Goal: Transaction & Acquisition: Book appointment/travel/reservation

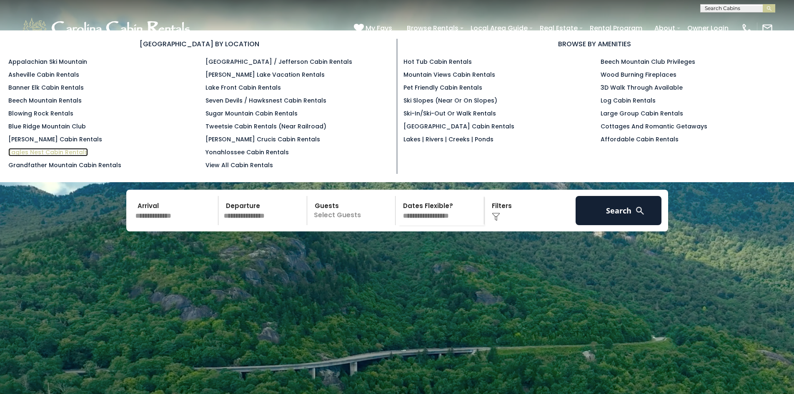
click at [67, 152] on link "Eagles Nest Cabin Rentals" at bounding box center [48, 152] width 80 height 8
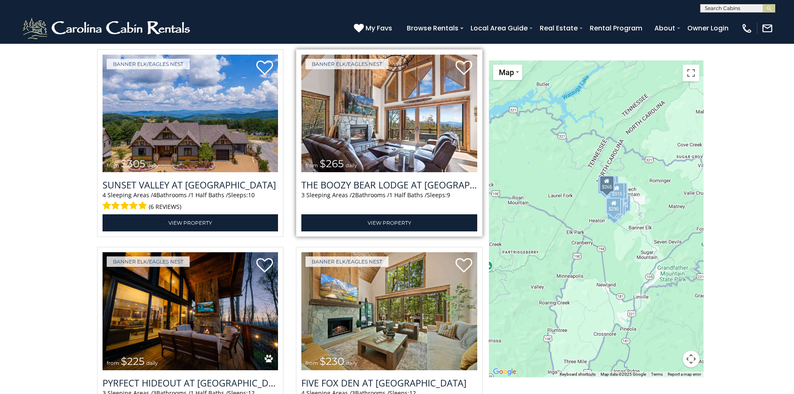
scroll to position [2376, 0]
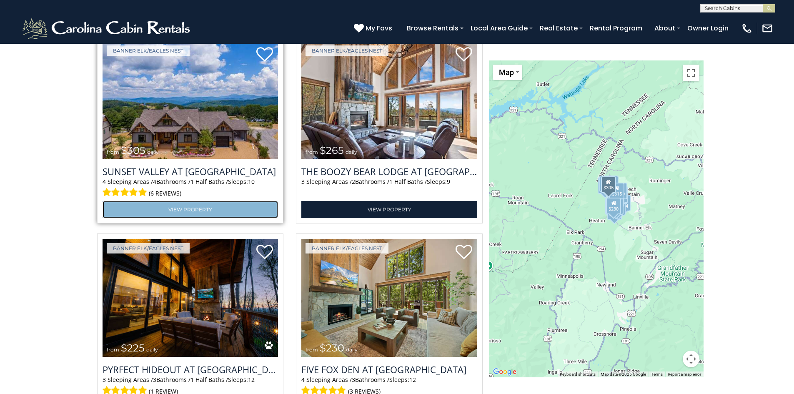
click at [215, 208] on link "View Property" at bounding box center [191, 209] width 176 height 17
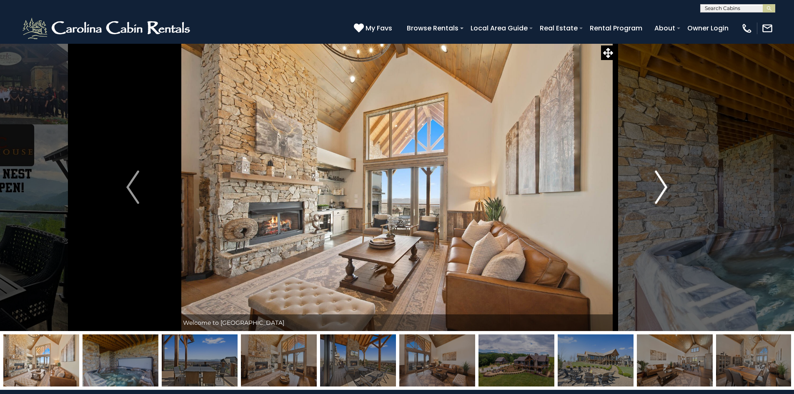
click at [669, 186] on button "Next" at bounding box center [661, 187] width 92 height 288
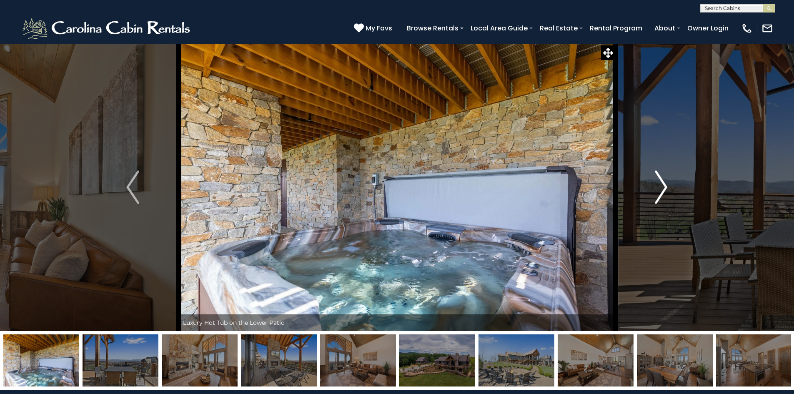
click at [666, 186] on img "Next" at bounding box center [661, 186] width 13 height 33
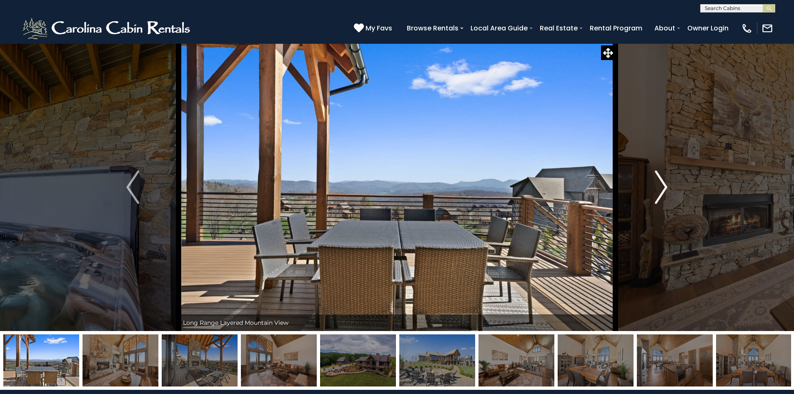
click at [666, 186] on img "Next" at bounding box center [661, 186] width 13 height 33
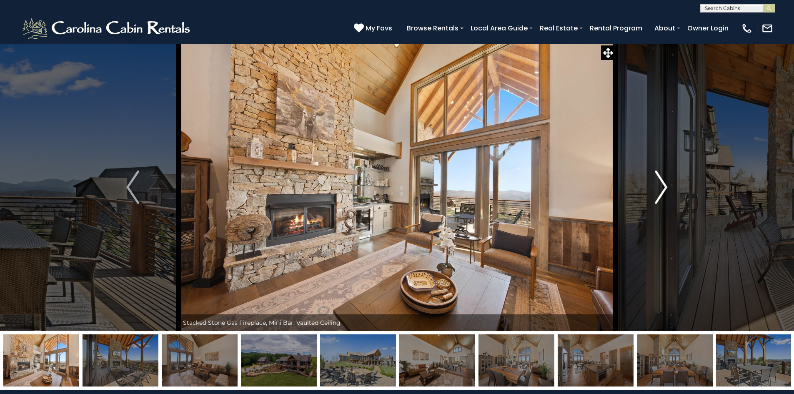
click at [666, 186] on img "Next" at bounding box center [661, 186] width 13 height 33
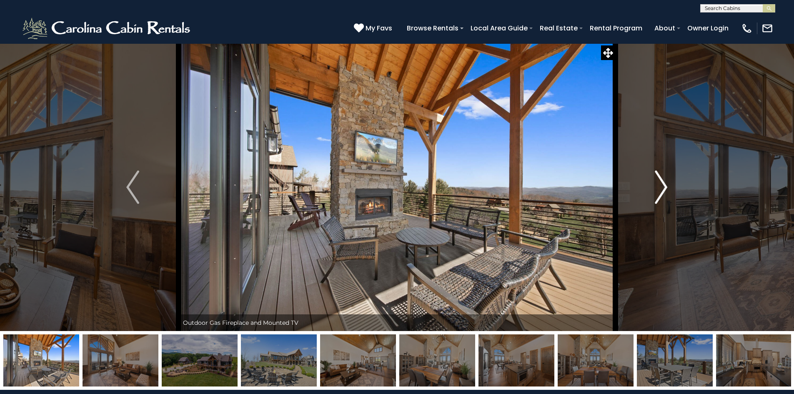
click at [664, 187] on img "Next" at bounding box center [661, 186] width 13 height 33
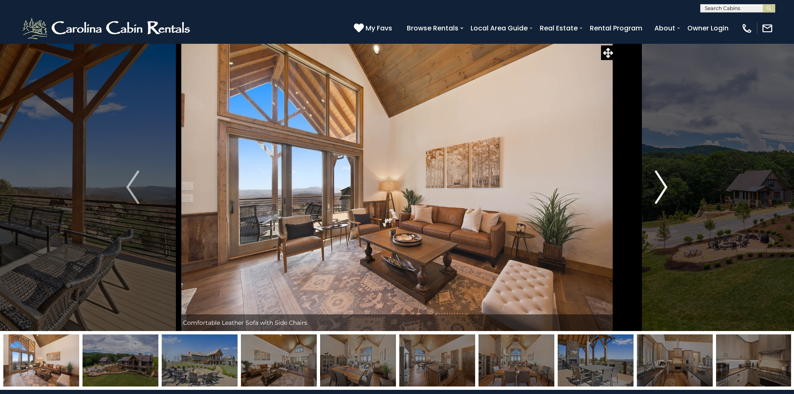
click at [664, 187] on img "Next" at bounding box center [661, 186] width 13 height 33
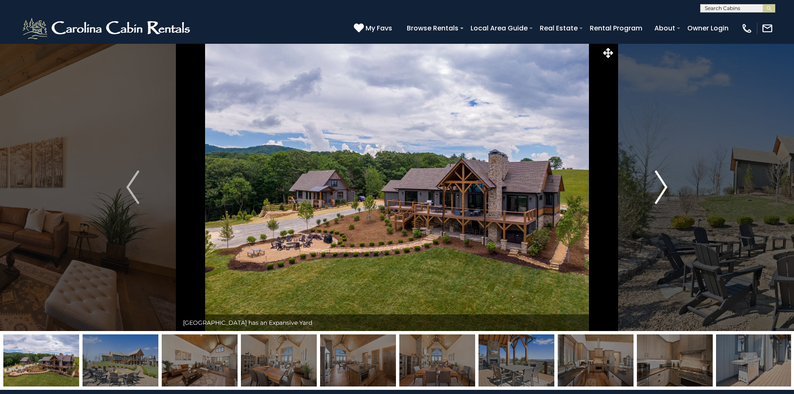
click at [665, 190] on img "Next" at bounding box center [661, 186] width 13 height 33
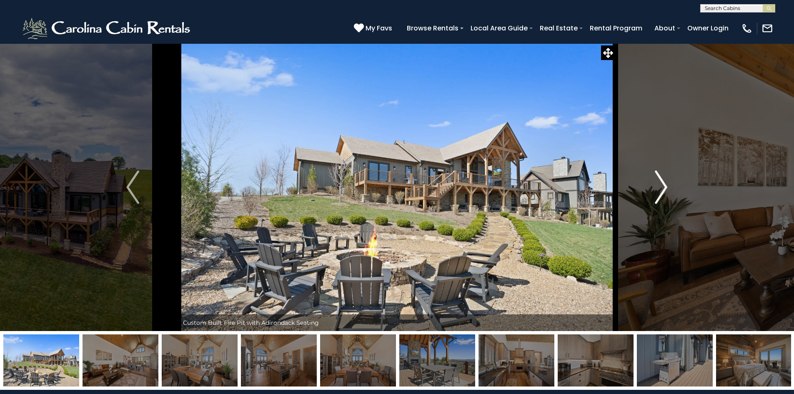
click at [666, 191] on img "Next" at bounding box center [661, 186] width 13 height 33
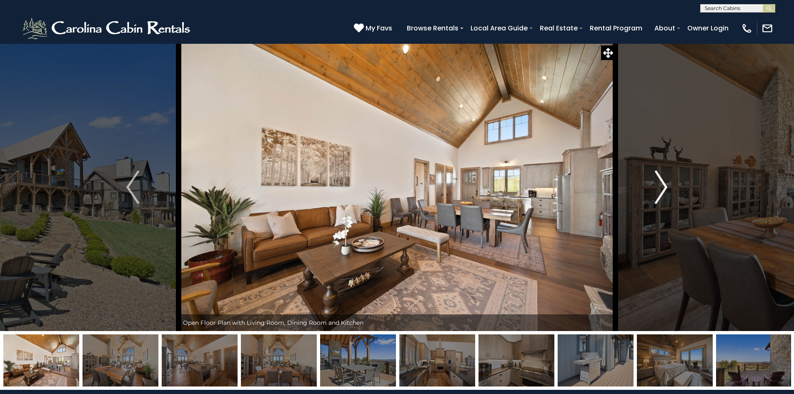
click at [666, 191] on img "Next" at bounding box center [661, 186] width 13 height 33
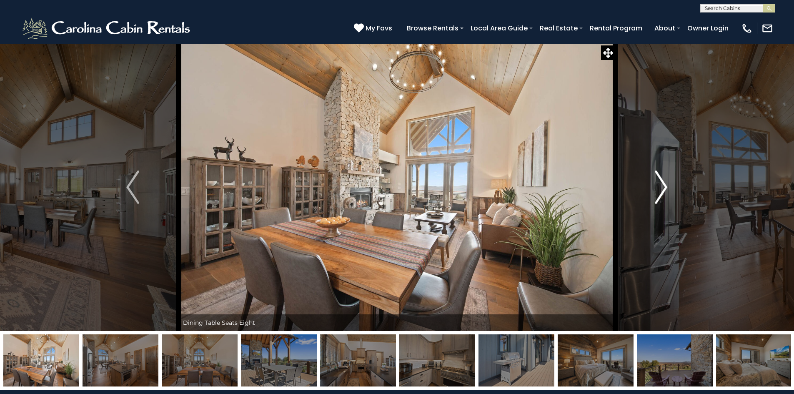
click at [666, 191] on img "Next" at bounding box center [661, 186] width 13 height 33
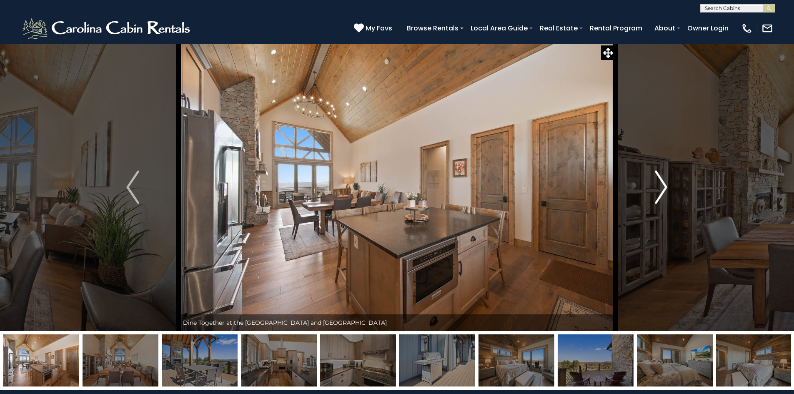
click at [668, 190] on button "Next" at bounding box center [661, 187] width 92 height 288
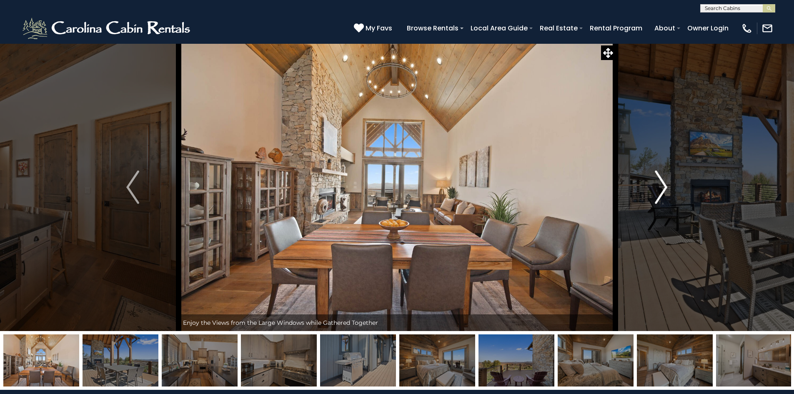
click at [669, 190] on button "Next" at bounding box center [661, 187] width 92 height 288
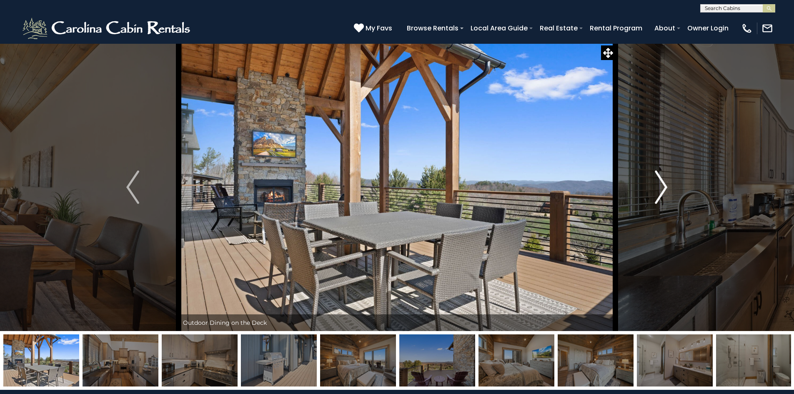
click at [670, 190] on button "Next" at bounding box center [661, 187] width 92 height 288
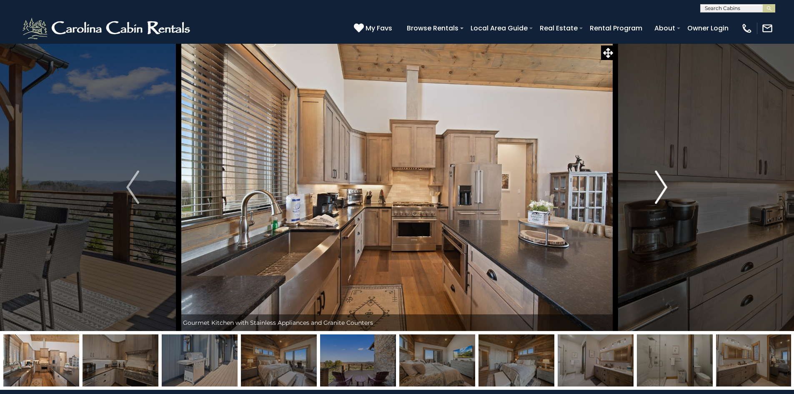
click at [671, 190] on button "Next" at bounding box center [661, 187] width 92 height 288
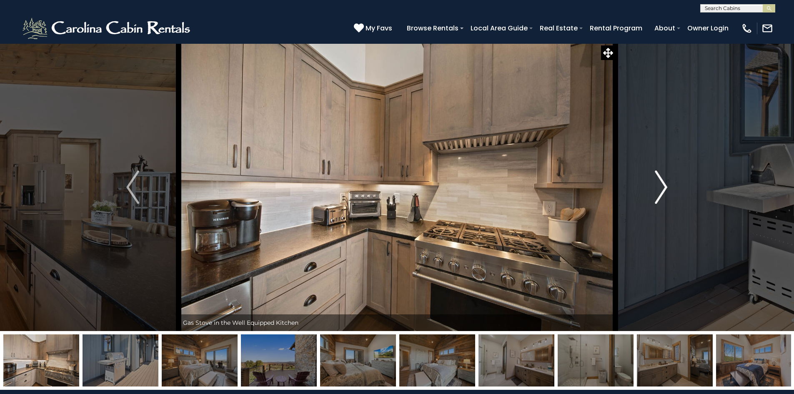
click at [671, 190] on button "Next" at bounding box center [661, 187] width 92 height 288
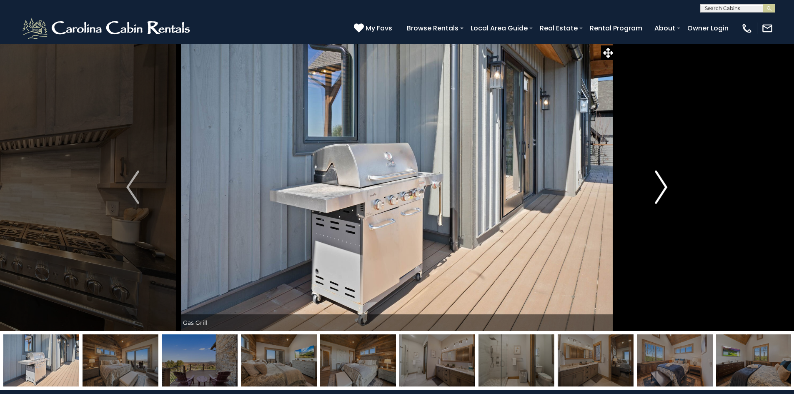
click at [672, 190] on button "Next" at bounding box center [661, 187] width 92 height 288
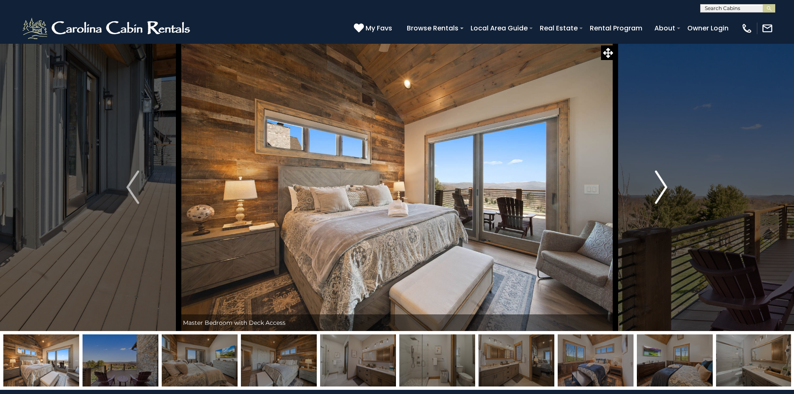
click at [672, 190] on button "Next" at bounding box center [661, 187] width 92 height 288
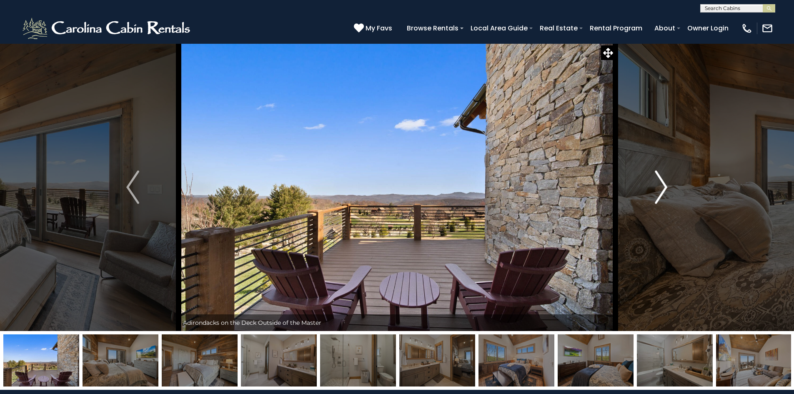
click at [672, 190] on button "Next" at bounding box center [661, 187] width 92 height 288
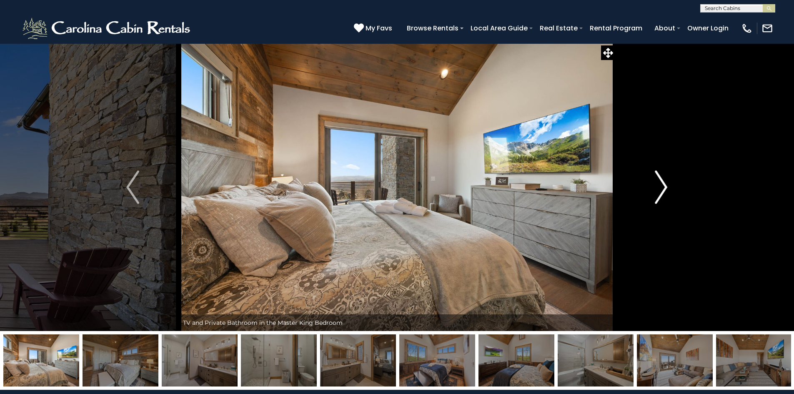
click at [672, 190] on button "Next" at bounding box center [661, 187] width 92 height 288
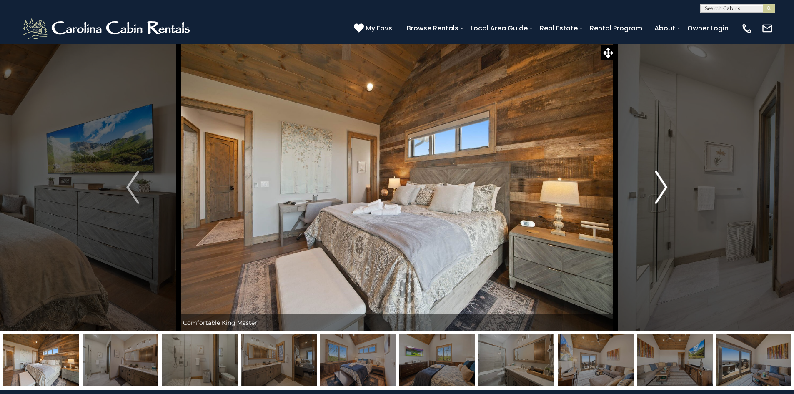
click at [673, 189] on button "Next" at bounding box center [661, 187] width 92 height 288
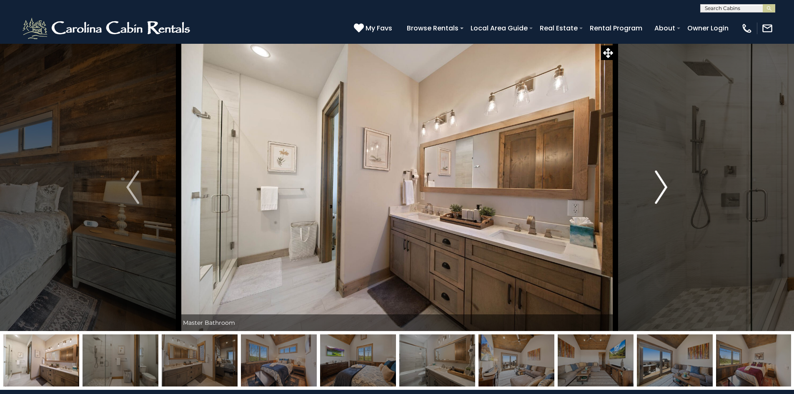
click at [673, 189] on button "Next" at bounding box center [661, 187] width 92 height 288
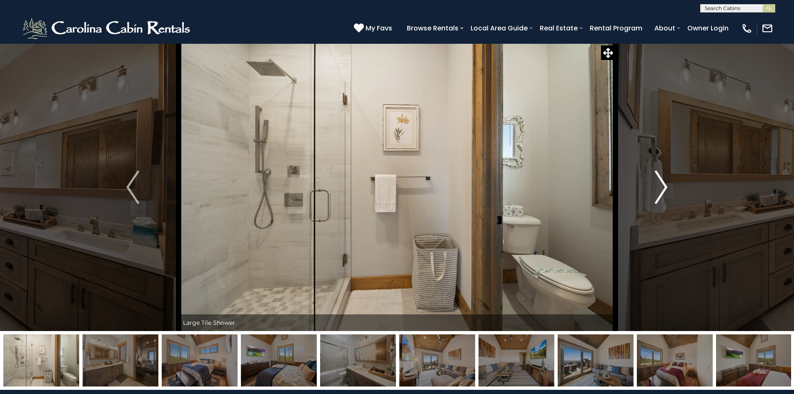
click at [673, 188] on button "Next" at bounding box center [661, 187] width 92 height 288
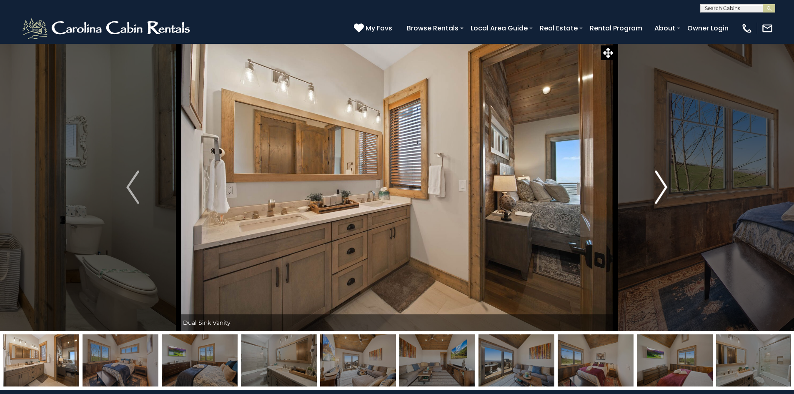
click at [673, 188] on button "Next" at bounding box center [661, 187] width 92 height 288
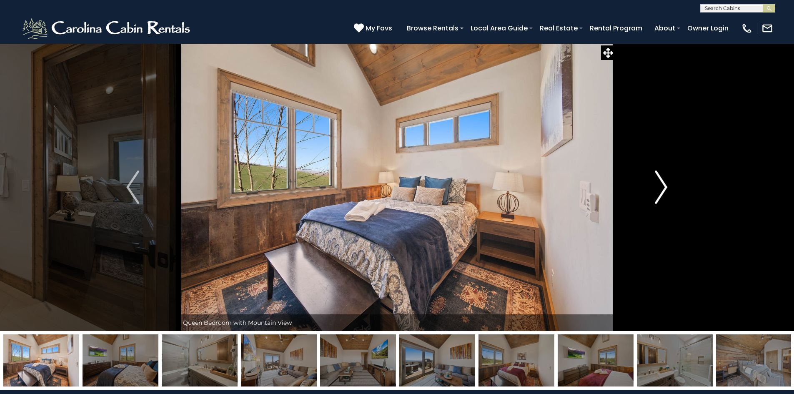
click at [673, 188] on button "Next" at bounding box center [661, 187] width 92 height 288
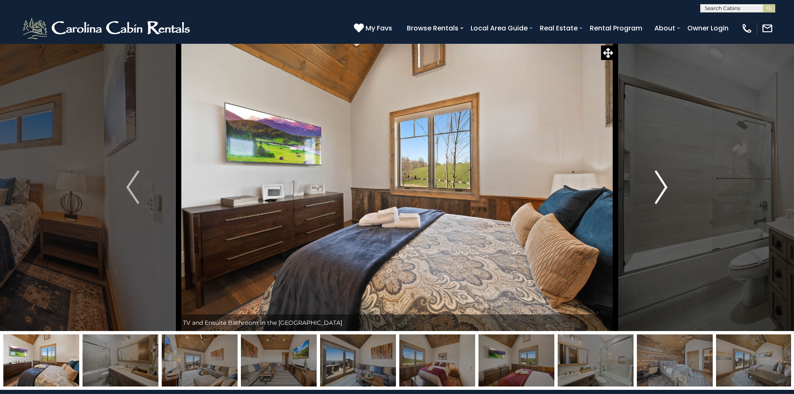
click at [673, 188] on button "Next" at bounding box center [661, 187] width 92 height 288
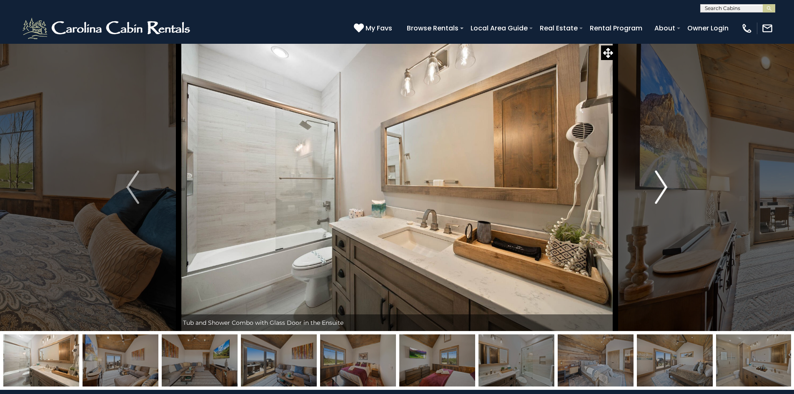
click at [673, 188] on button "Next" at bounding box center [661, 187] width 92 height 288
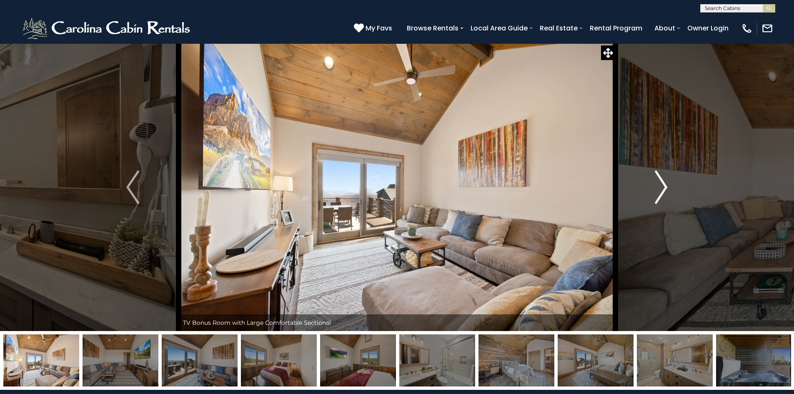
click at [673, 188] on button "Next" at bounding box center [661, 187] width 92 height 288
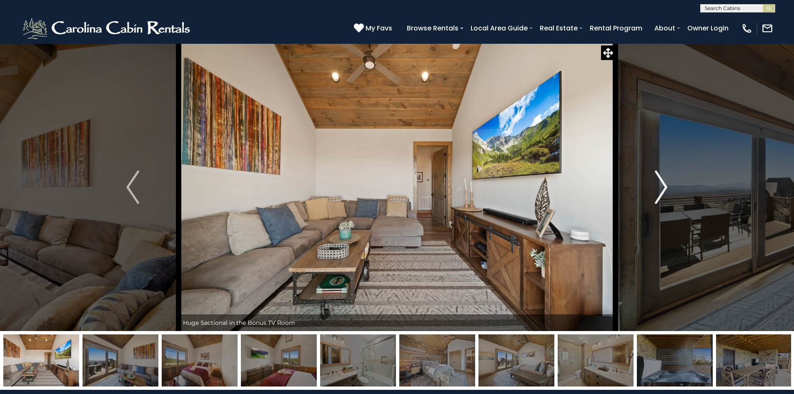
click at [673, 188] on button "Next" at bounding box center [661, 187] width 92 height 288
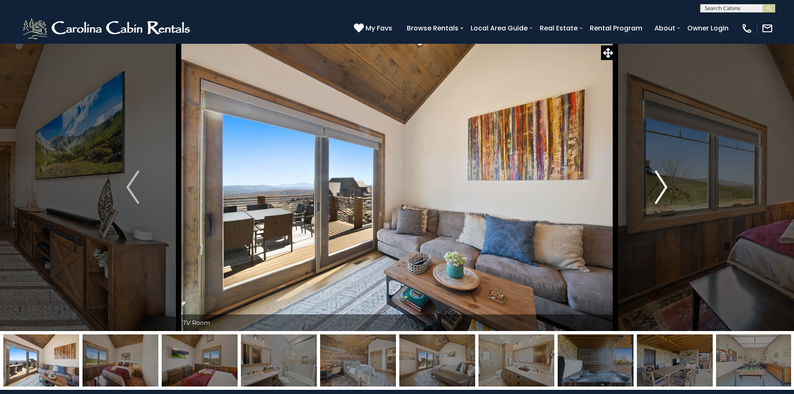
click at [673, 188] on button "Next" at bounding box center [661, 187] width 92 height 288
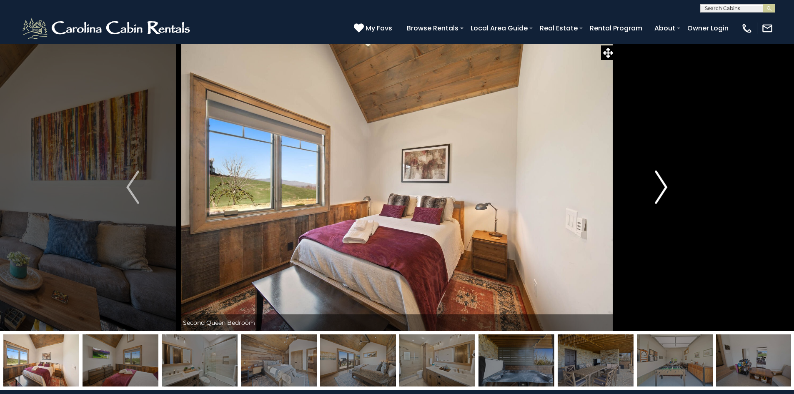
click at [674, 186] on button "Next" at bounding box center [661, 187] width 92 height 288
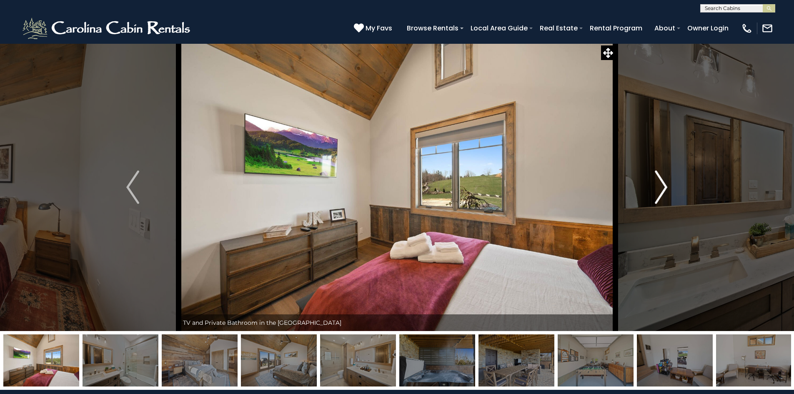
click at [674, 186] on button "Next" at bounding box center [661, 187] width 92 height 288
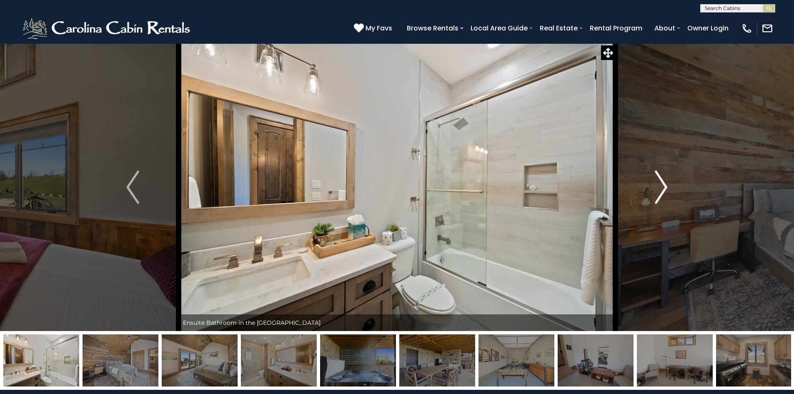
click at [674, 186] on button "Next" at bounding box center [661, 187] width 92 height 288
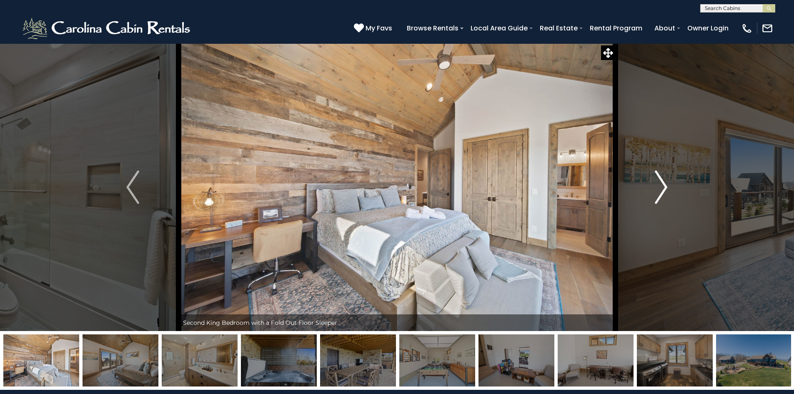
click at [674, 186] on button "Next" at bounding box center [661, 187] width 92 height 288
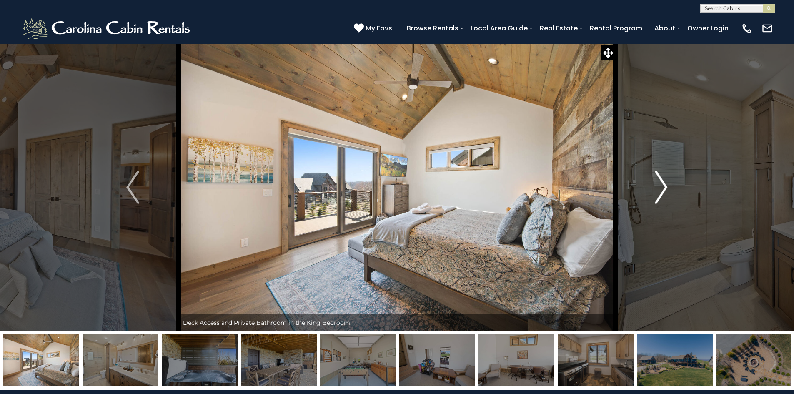
click at [674, 186] on button "Next" at bounding box center [661, 187] width 92 height 288
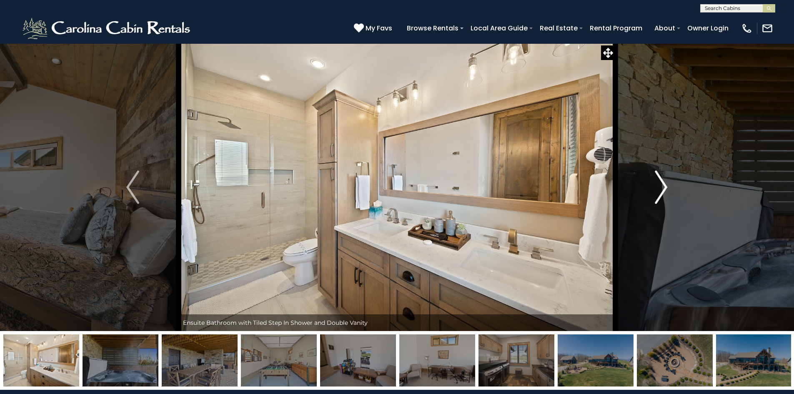
click at [674, 186] on button "Next" at bounding box center [661, 187] width 92 height 288
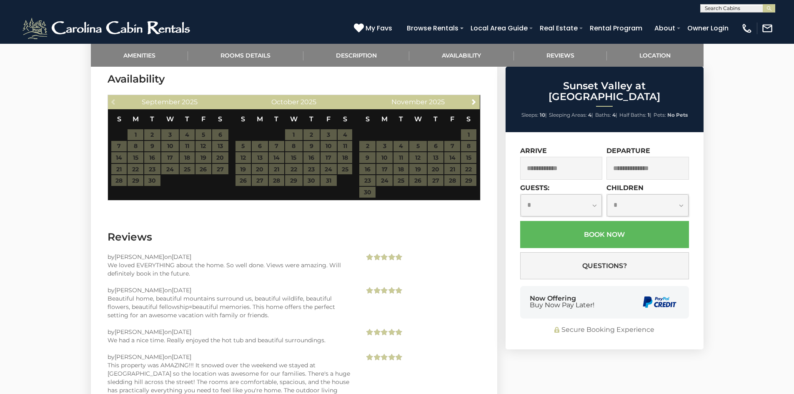
scroll to position [1417, 0]
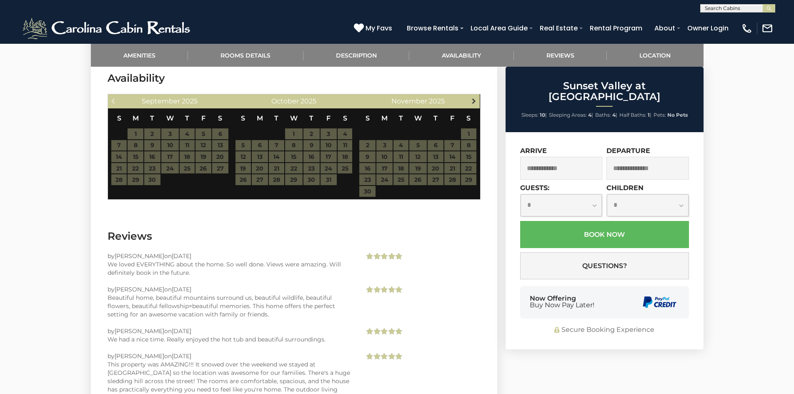
click at [476, 101] on span "Next" at bounding box center [474, 101] width 7 height 7
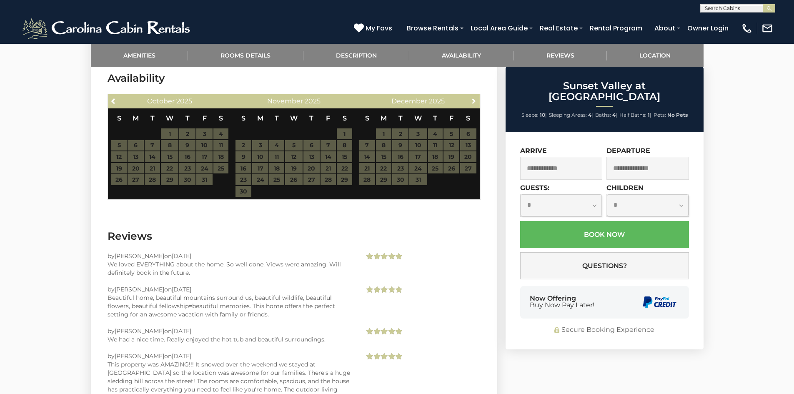
click at [476, 101] on span "Next" at bounding box center [474, 101] width 7 height 7
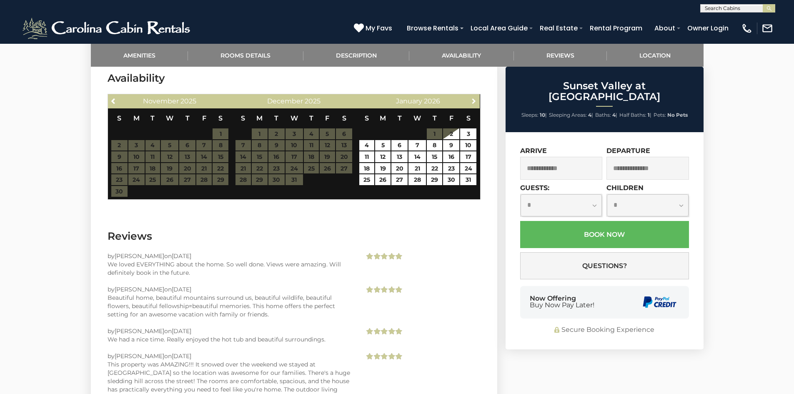
click at [476, 101] on span "Next" at bounding box center [474, 101] width 7 height 7
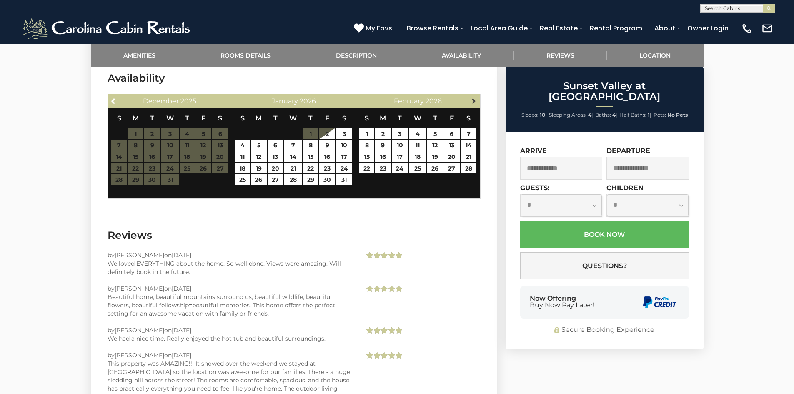
click at [476, 101] on span "Next" at bounding box center [474, 101] width 7 height 7
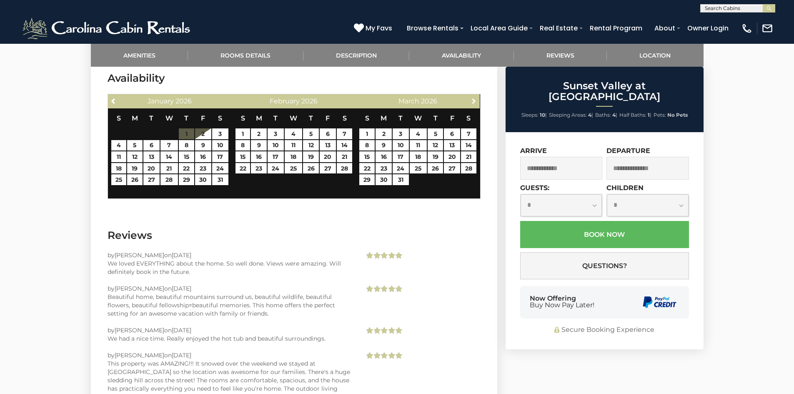
click at [476, 101] on span "Next" at bounding box center [474, 101] width 7 height 7
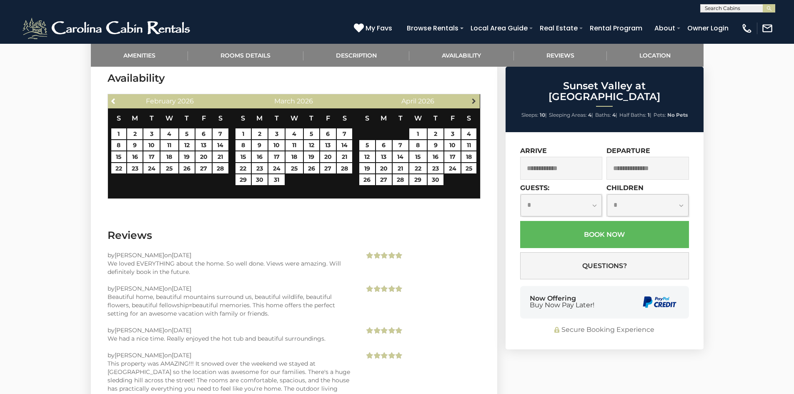
click at [475, 100] on span "Next" at bounding box center [474, 101] width 7 height 7
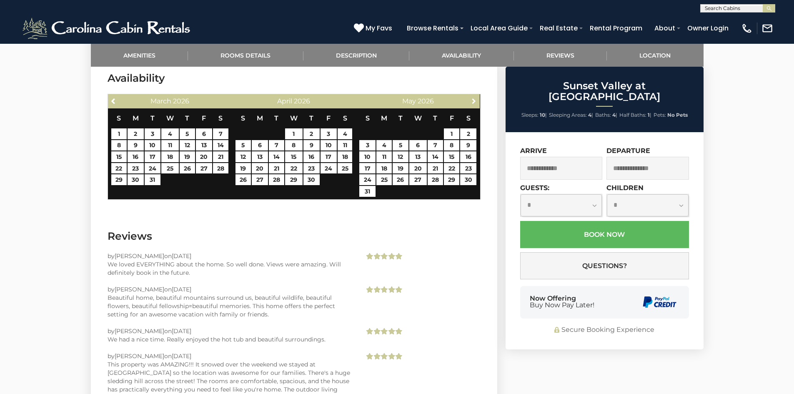
click at [475, 100] on span "Next" at bounding box center [474, 101] width 7 height 7
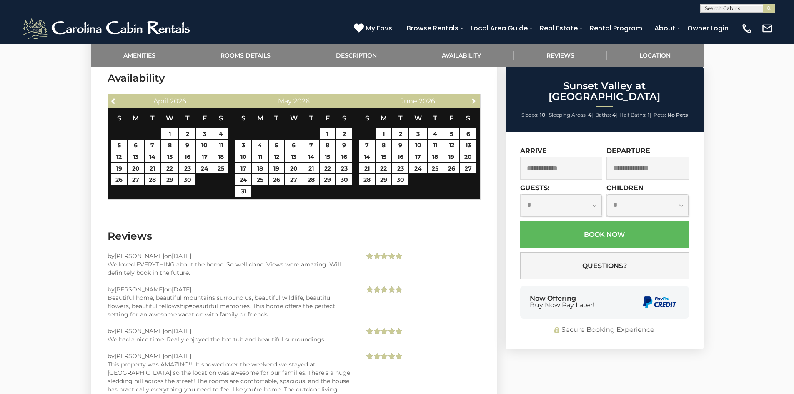
click at [475, 100] on span "Next" at bounding box center [474, 101] width 7 height 7
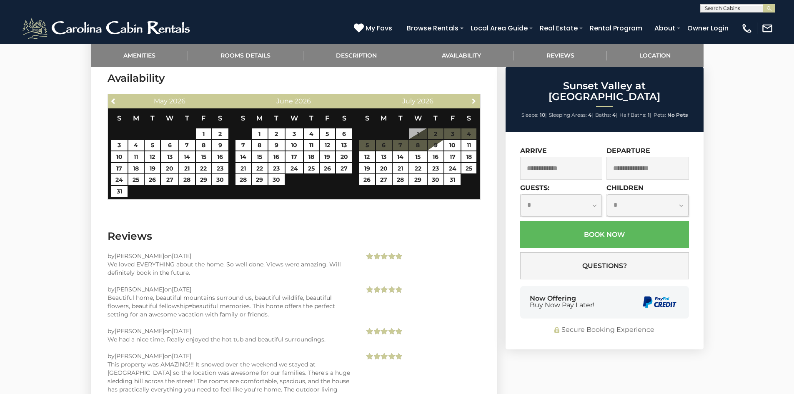
click at [475, 100] on span "Next" at bounding box center [474, 101] width 7 height 7
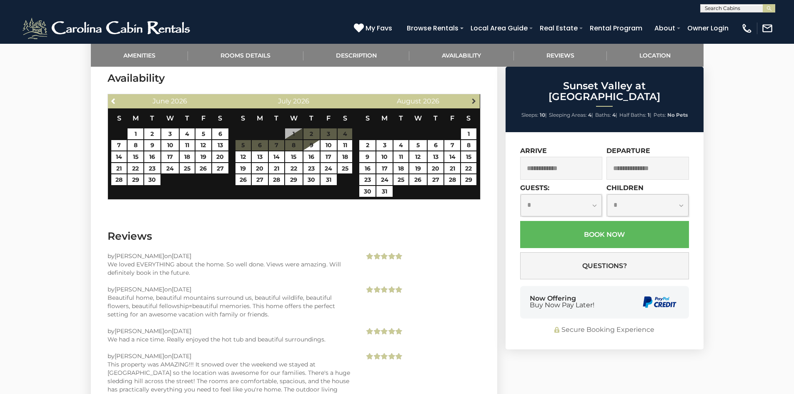
click at [475, 100] on span "Next" at bounding box center [474, 101] width 7 height 7
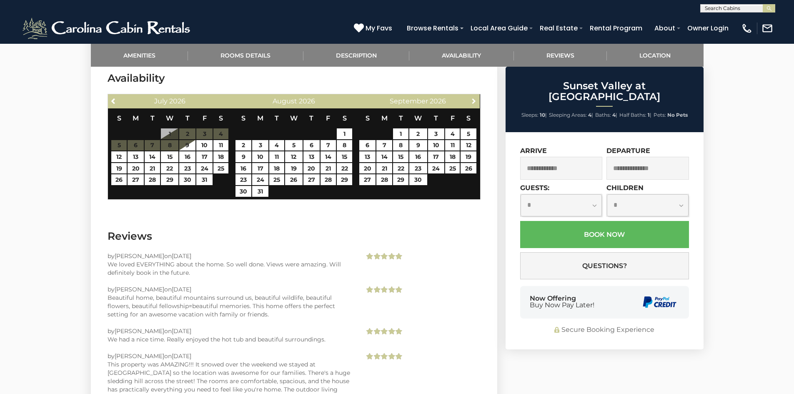
click at [475, 100] on span "Next" at bounding box center [474, 101] width 7 height 7
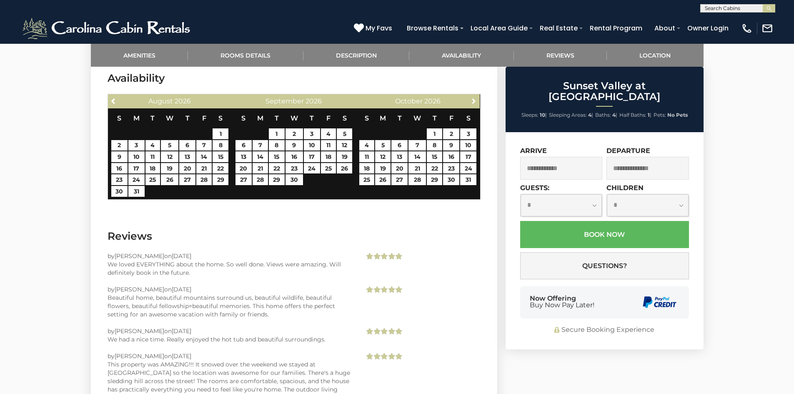
click at [475, 100] on span "Next" at bounding box center [474, 101] width 7 height 7
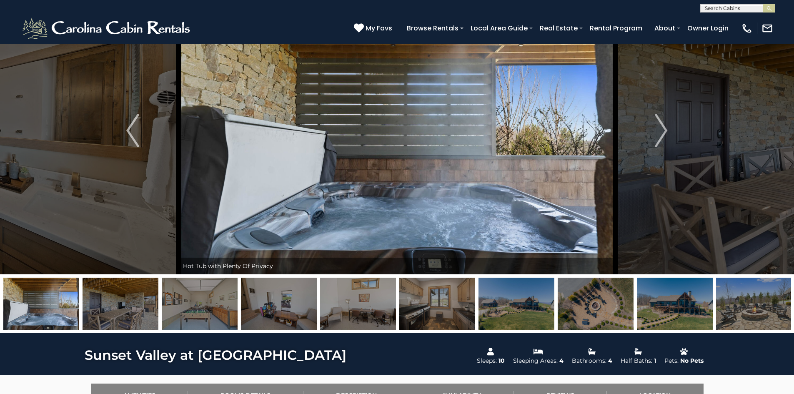
scroll to position [0, 0]
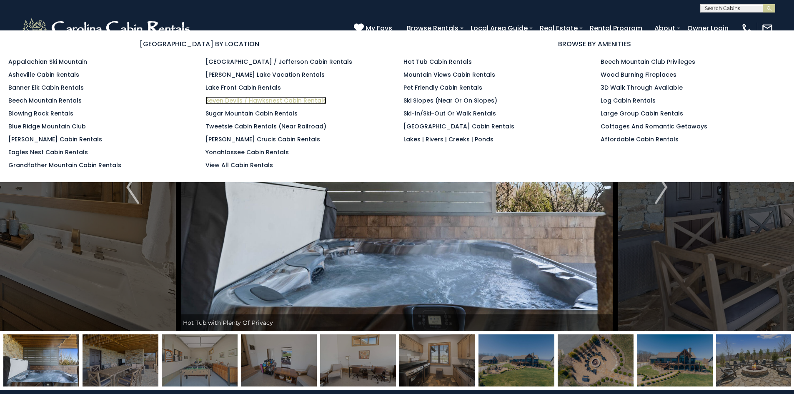
click at [263, 99] on link "Seven Devils / Hawksnest Cabin Rentals" at bounding box center [265, 100] width 121 height 8
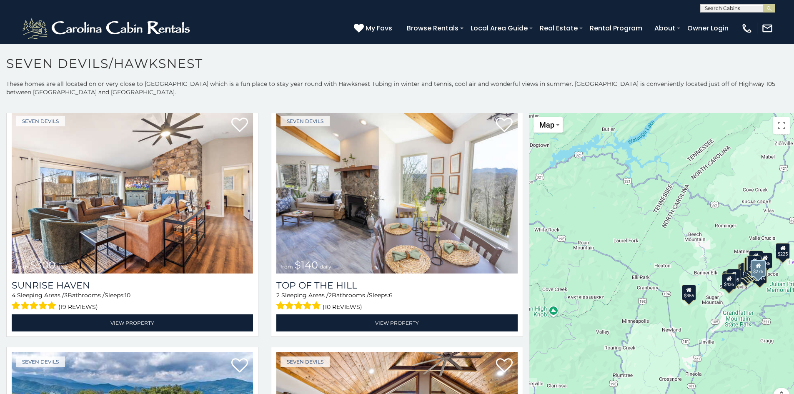
scroll to position [1459, 0]
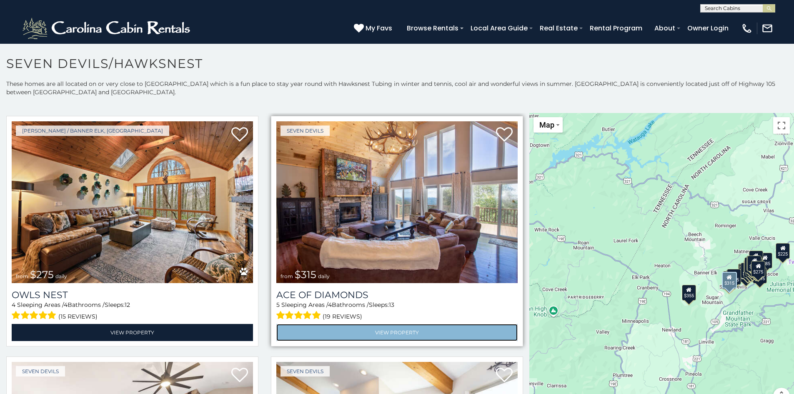
click at [393, 324] on link "View Property" at bounding box center [396, 332] width 241 height 17
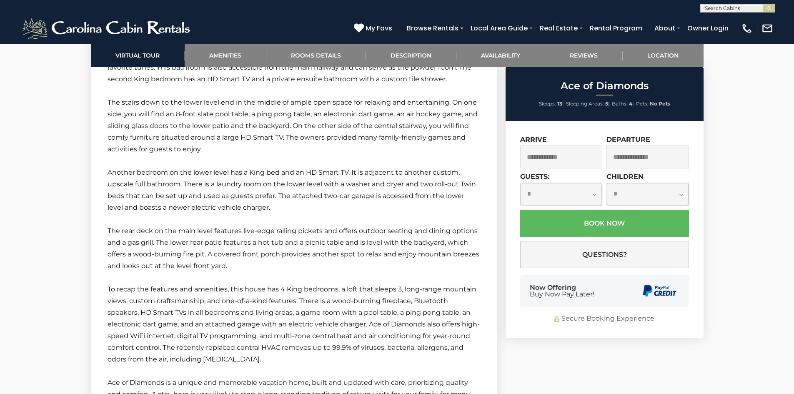
scroll to position [1751, 0]
